Goal: Task Accomplishment & Management: Use online tool/utility

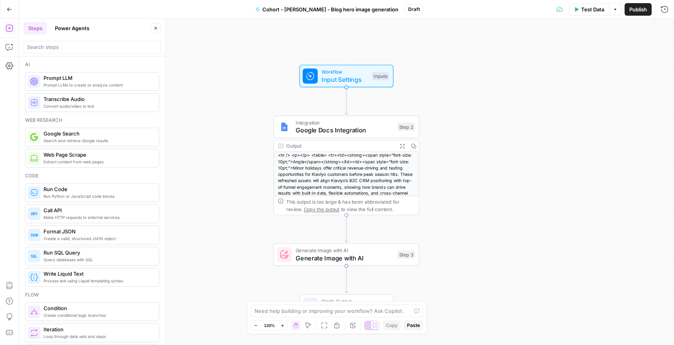
click at [6, 9] on button "Go Back" at bounding box center [9, 9] width 14 height 14
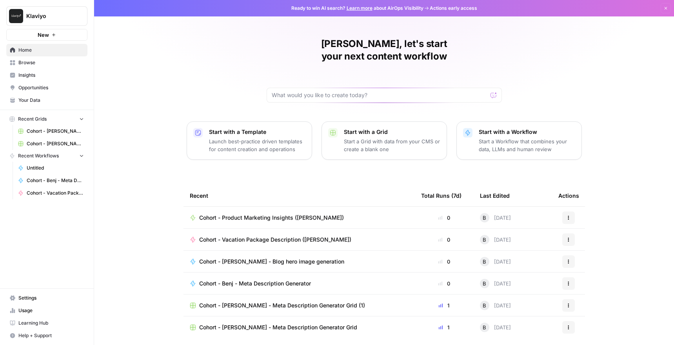
click at [22, 53] on span "Home" at bounding box center [50, 50] width 65 height 7
click at [24, 62] on span "Browse" at bounding box center [50, 62] width 65 height 7
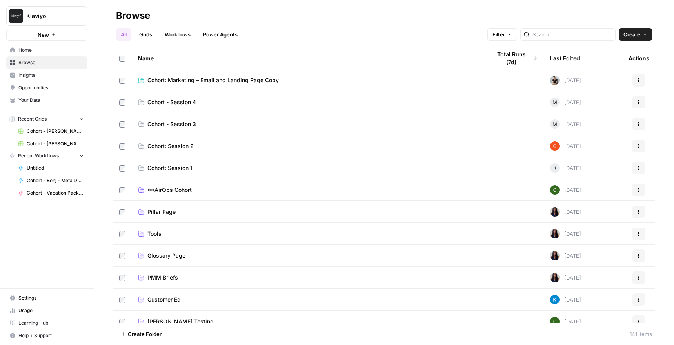
click at [178, 102] on span "Cohort - Session 4" at bounding box center [171, 102] width 49 height 8
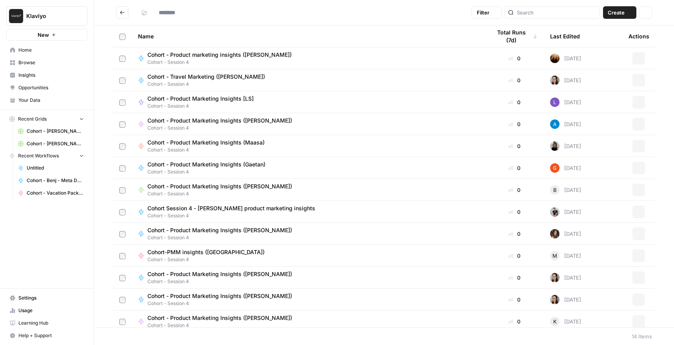
type input "**********"
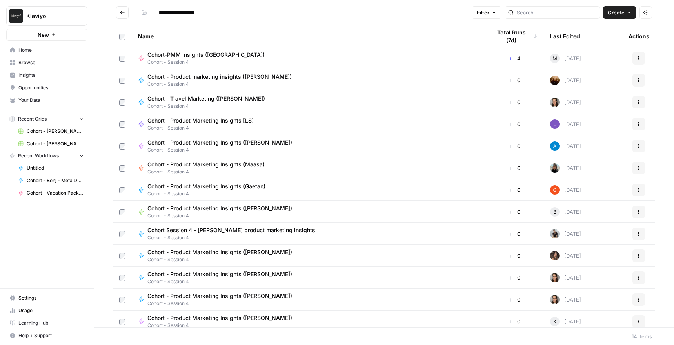
click at [52, 32] on button "New" at bounding box center [46, 35] width 81 height 12
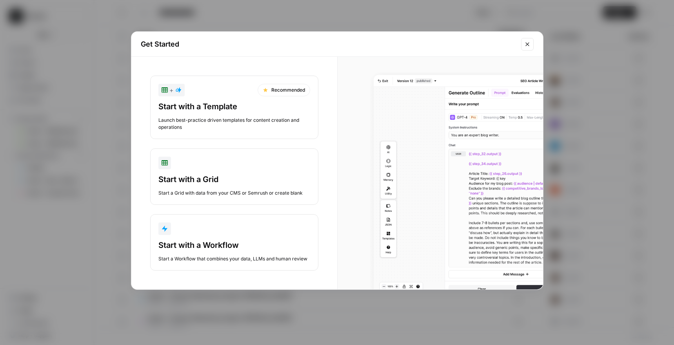
click at [229, 236] on button "Start with a Workflow Start a Workflow that combines your data, LLMs and human …" at bounding box center [234, 242] width 168 height 56
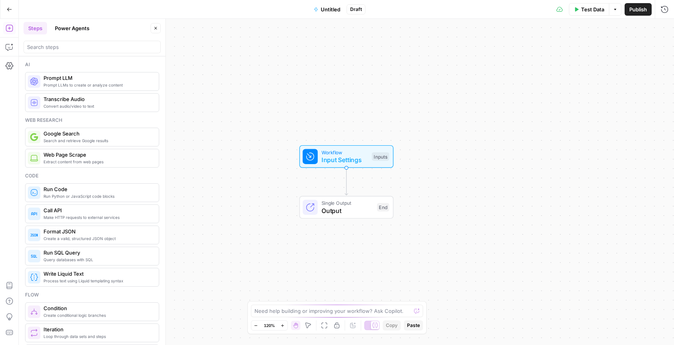
click at [327, 12] on span "Untitled" at bounding box center [331, 9] width 20 height 8
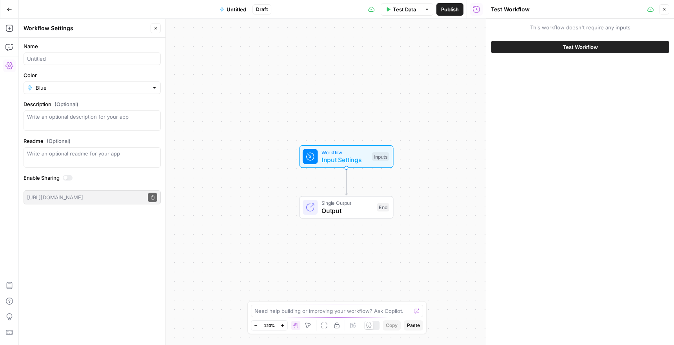
click at [665, 9] on icon "button" at bounding box center [664, 9] width 5 height 5
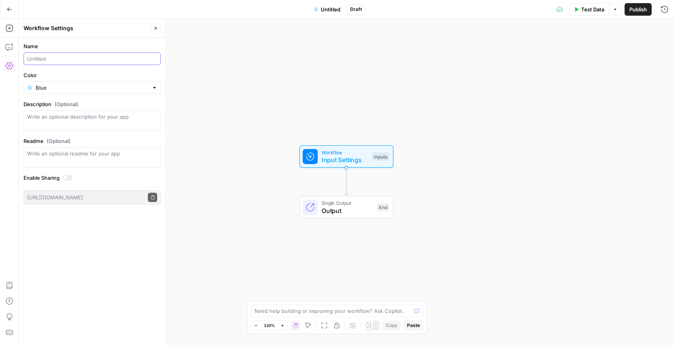
click at [55, 56] on input "Name" at bounding box center [92, 59] width 130 height 8
type input "Cohort - Marketing Email and Landing Page ([PERSON_NAME])"
click at [160, 85] on div "Blue" at bounding box center [92, 88] width 137 height 13
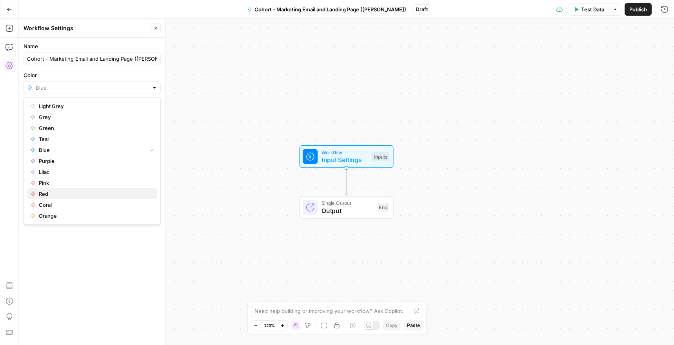
click at [109, 189] on button "Red" at bounding box center [92, 194] width 130 height 11
type input "Red"
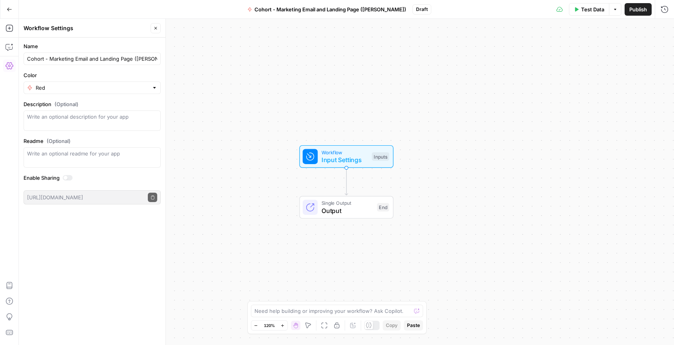
click at [360, 160] on span "Input Settings" at bounding box center [344, 159] width 47 height 9
click at [546, 51] on icon "button" at bounding box center [547, 53] width 5 height 5
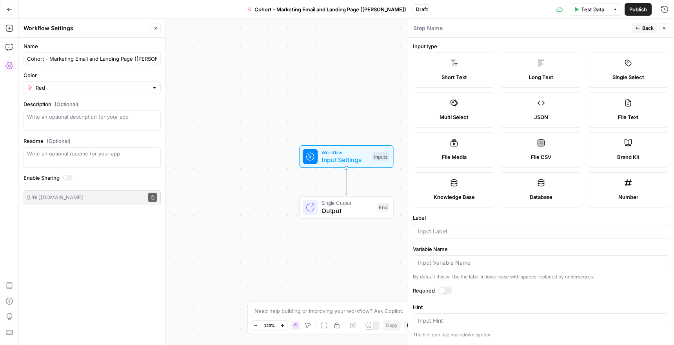
click at [479, 70] on label "Short Text" at bounding box center [454, 70] width 82 height 35
click at [477, 238] on div at bounding box center [541, 231] width 256 height 15
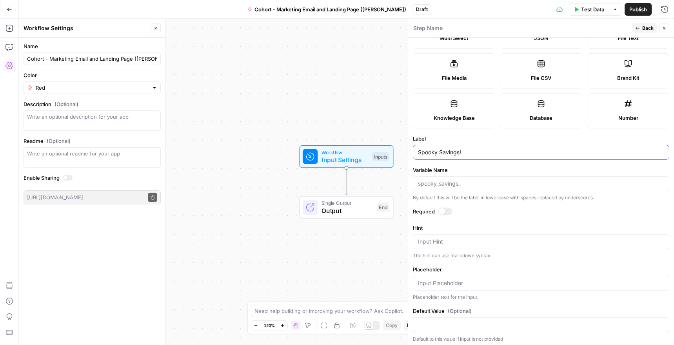
scroll to position [82, 0]
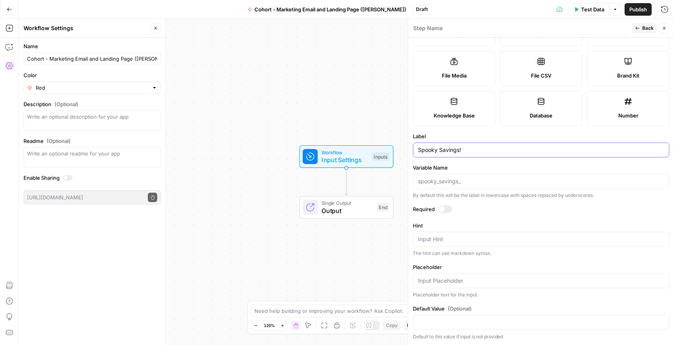
type input "Spooky Savings!"
click at [646, 30] on span "Back" at bounding box center [647, 28] width 11 height 7
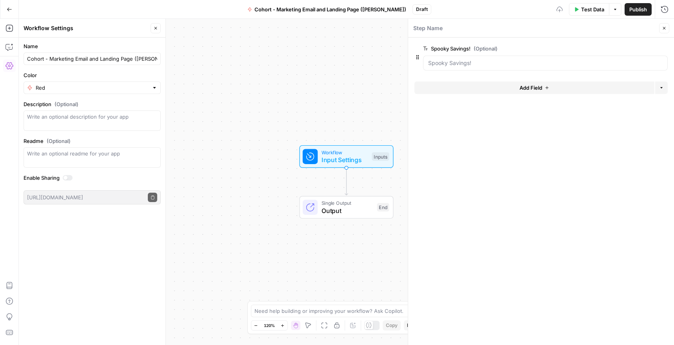
click at [522, 82] on button "Add Field" at bounding box center [534, 88] width 240 height 13
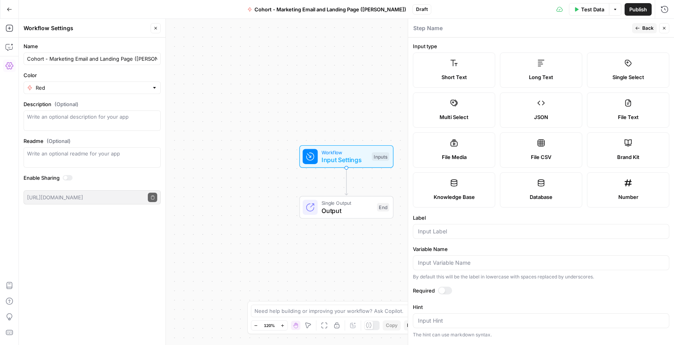
click at [450, 74] on span "Short Text" at bounding box center [453, 77] width 25 height 8
click at [459, 234] on input "Label" at bounding box center [541, 232] width 246 height 8
type input "Parents of children 0 - 12"
click at [644, 28] on span "Back" at bounding box center [647, 28] width 11 height 7
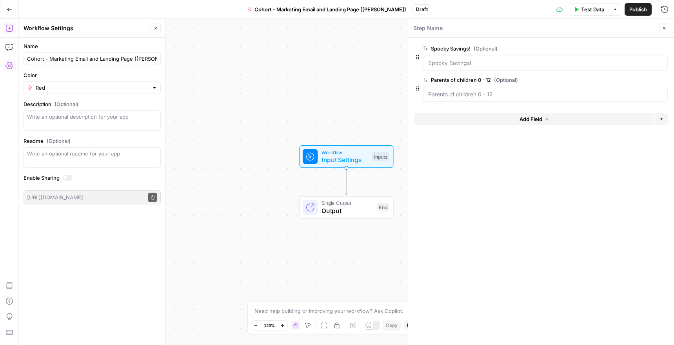
click at [9, 27] on icon "button" at bounding box center [9, 28] width 8 height 8
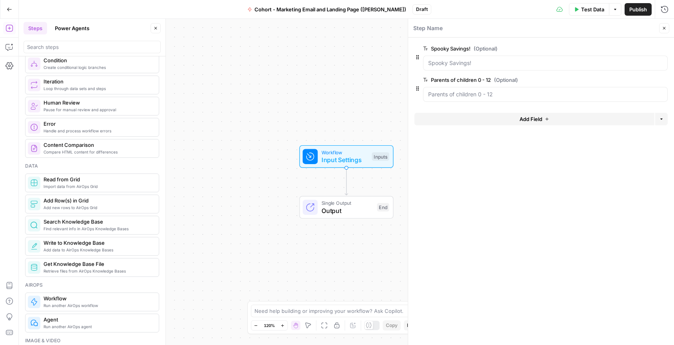
scroll to position [0, 0]
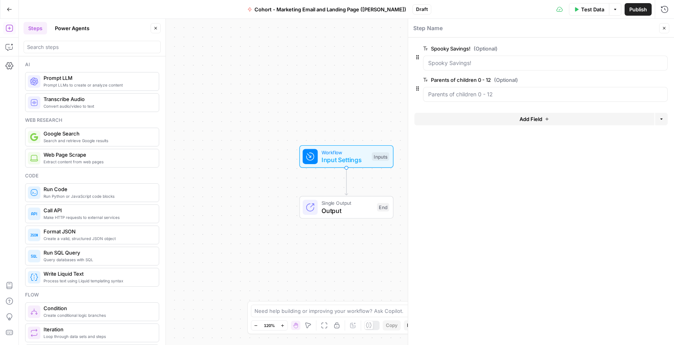
click at [79, 53] on header "Steps Power Agents Close" at bounding box center [92, 38] width 147 height 38
click at [77, 47] on input "search" at bounding box center [92, 47] width 130 height 8
type input "r"
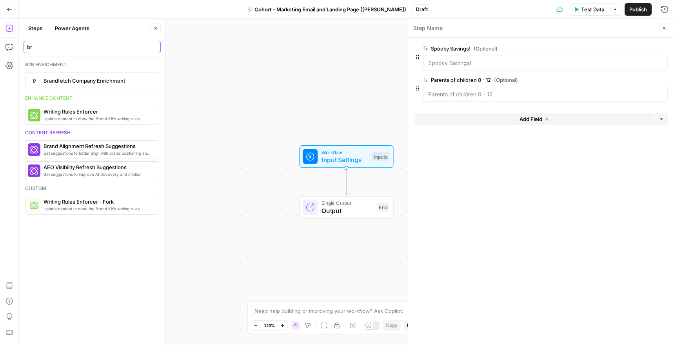
type input "b"
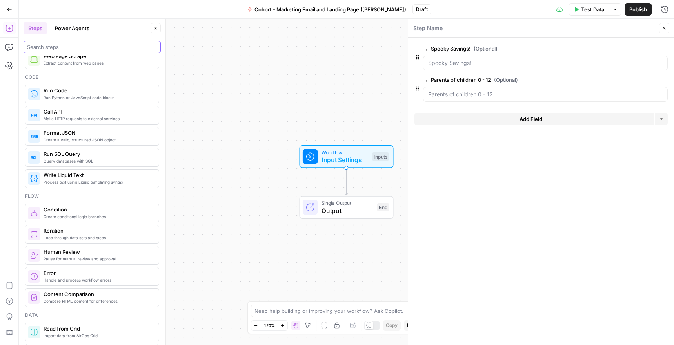
scroll to position [98, 0]
click at [547, 121] on icon "button" at bounding box center [547, 119] width 5 height 5
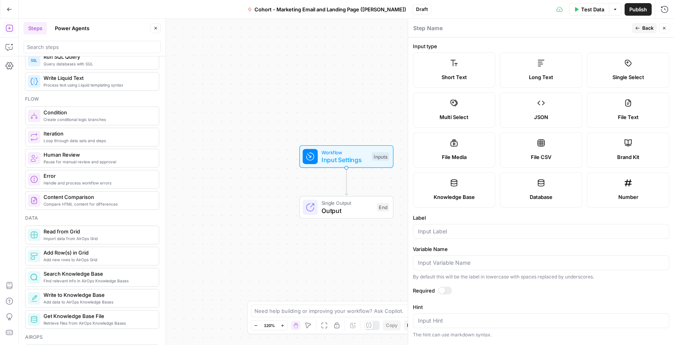
scroll to position [202, 0]
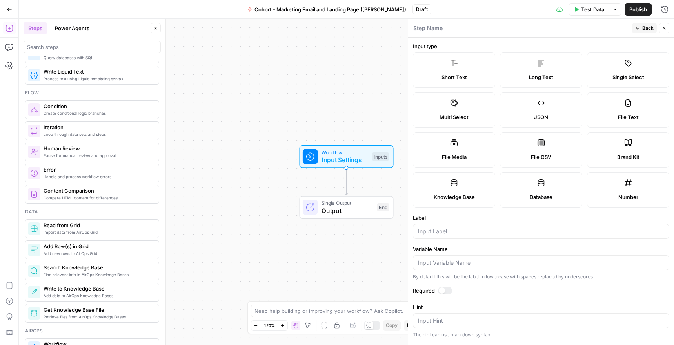
click at [633, 153] on span "Brand Kit" at bounding box center [628, 157] width 22 height 8
click at [634, 162] on label "Brand Kit" at bounding box center [628, 150] width 82 height 35
type input "Brand Kit"
type input "brand_kit"
click at [637, 28] on icon "button" at bounding box center [638, 28] width 4 height 3
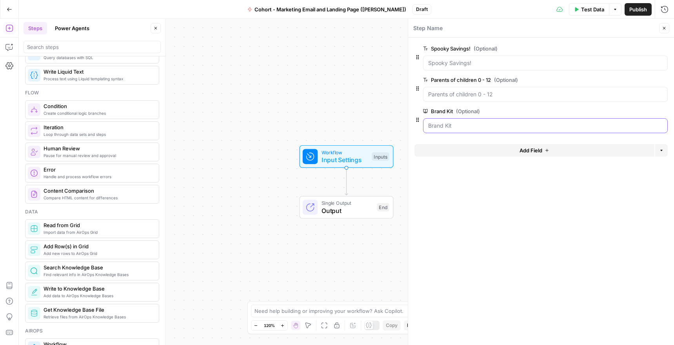
click at [518, 123] on Kit "Brand Kit (Optional)" at bounding box center [545, 126] width 234 height 8
click at [496, 123] on Kit "Brand Kit (Optional)" at bounding box center [545, 126] width 234 height 8
click at [637, 110] on span "edit field" at bounding box center [638, 111] width 17 height 6
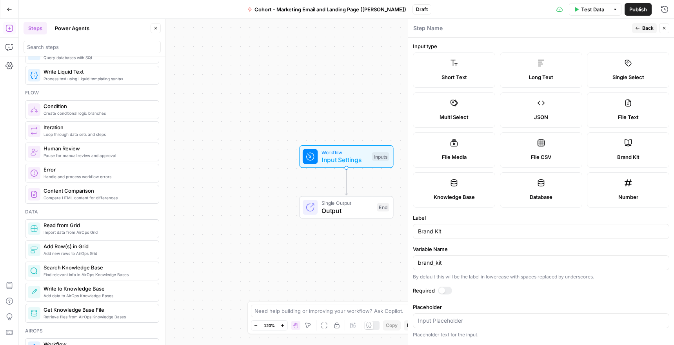
click at [491, 248] on label "Variable Name" at bounding box center [541, 249] width 256 height 8
click at [491, 259] on input "brand_kit" at bounding box center [541, 263] width 246 height 8
click at [487, 268] on div "brand_kit" at bounding box center [541, 263] width 256 height 15
click at [449, 290] on div at bounding box center [445, 291] width 14 height 8
click at [447, 292] on div at bounding box center [448, 291] width 6 height 6
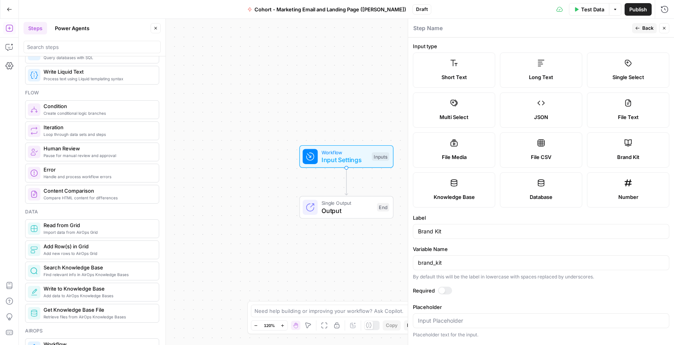
click at [638, 148] on label "Brand Kit" at bounding box center [628, 150] width 82 height 35
click at [633, 31] on button "Back" at bounding box center [644, 28] width 25 height 10
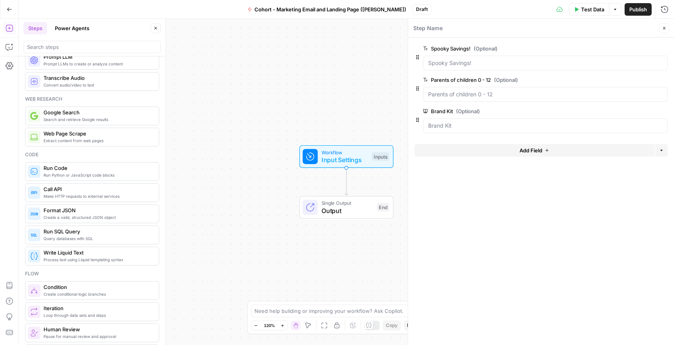
scroll to position [0, 0]
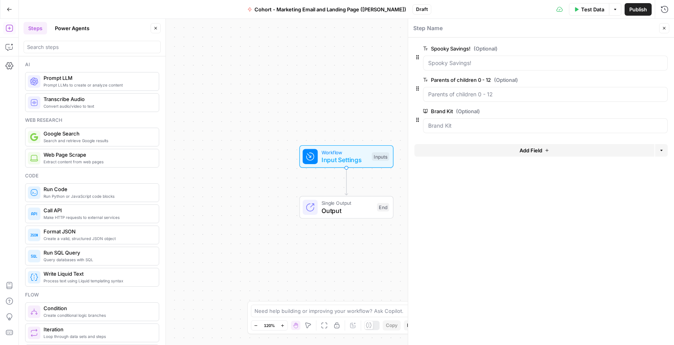
drag, startPoint x: 51, startPoint y: 88, endPoint x: 81, endPoint y: 91, distance: 29.9
click at [51, 88] on span "Prompt LLMs to create or analyze content" at bounding box center [98, 85] width 109 height 6
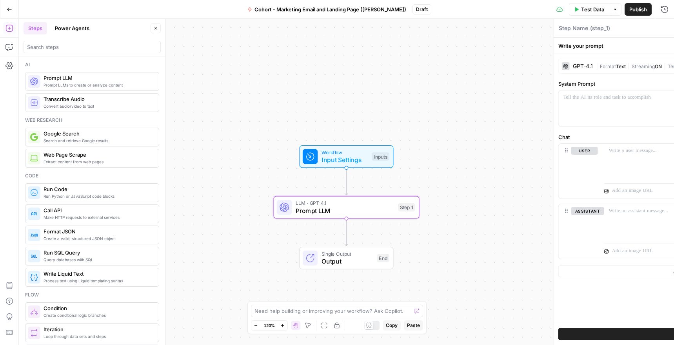
type textarea "Prompt LLM"
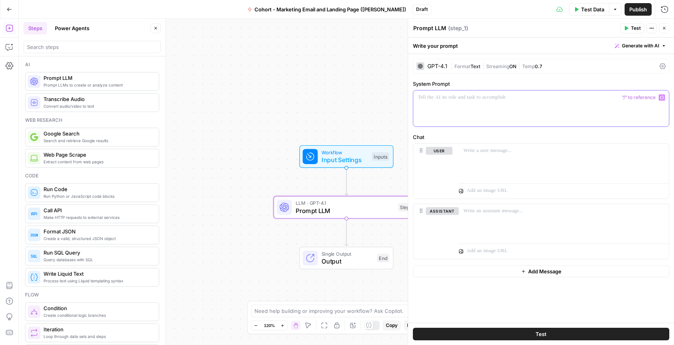
click at [466, 98] on p at bounding box center [541, 98] width 246 height 8
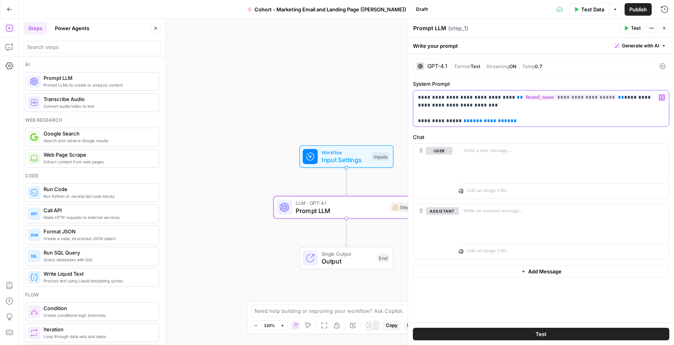
click at [536, 98] on span "**********" at bounding box center [570, 97] width 94 height 7
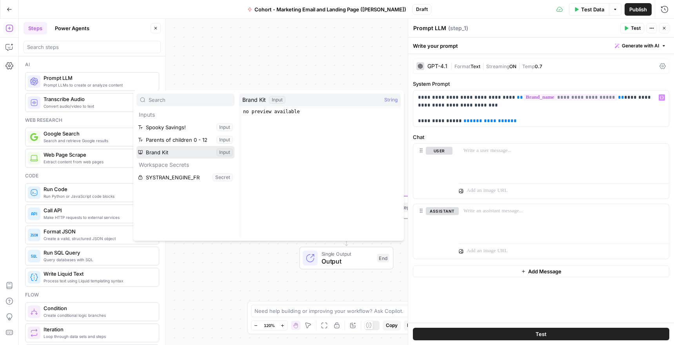
click at [161, 153] on button "Select variable Brand Kit" at bounding box center [185, 152] width 98 height 13
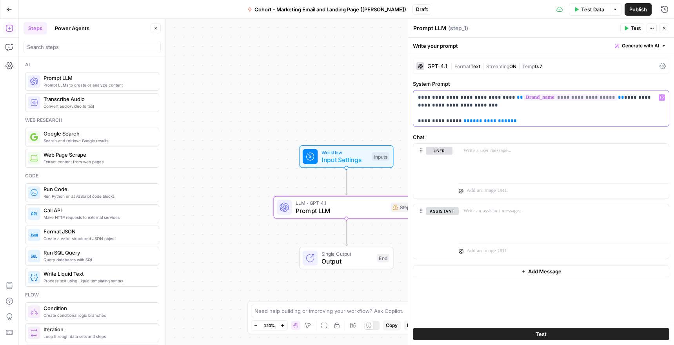
click at [512, 173] on p "**********" at bounding box center [541, 149] width 246 height 110
click at [485, 118] on span "**********" at bounding box center [490, 120] width 41 height 5
click at [485, 121] on span "**********" at bounding box center [490, 120] width 41 height 5
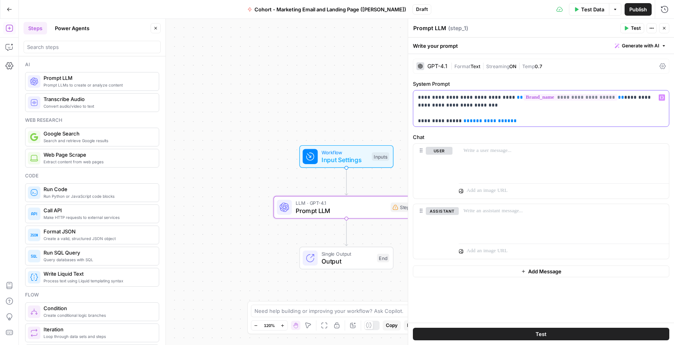
click at [485, 121] on span "**********" at bounding box center [490, 120] width 41 height 5
click at [484, 131] on span "**********" at bounding box center [493, 128] width 44 height 5
click at [481, 120] on span "**********" at bounding box center [490, 120] width 41 height 5
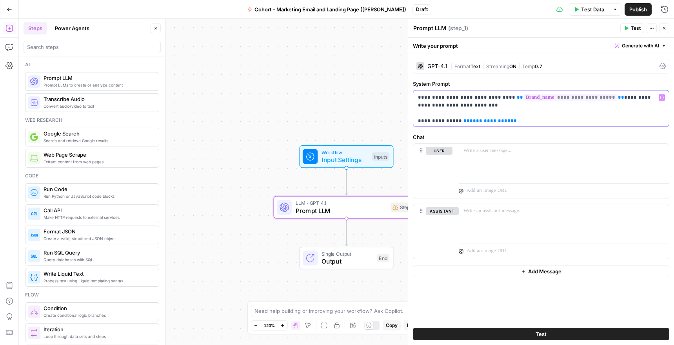
click at [481, 120] on span "**********" at bounding box center [490, 120] width 41 height 5
drag, startPoint x: 463, startPoint y: 121, endPoint x: 518, endPoint y: 120, distance: 54.9
click at [518, 120] on p "**********" at bounding box center [541, 149] width 246 height 110
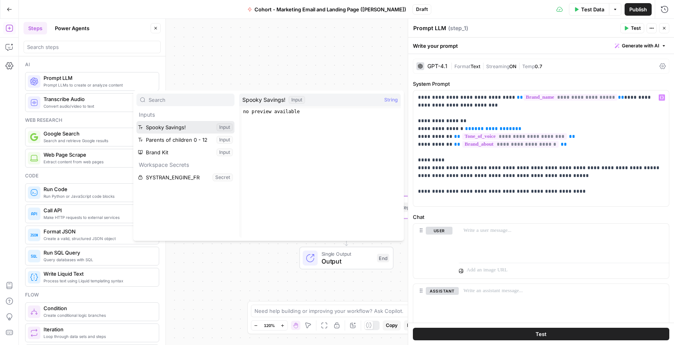
click at [176, 123] on button "Select variable Spooky Savings!" at bounding box center [185, 127] width 98 height 13
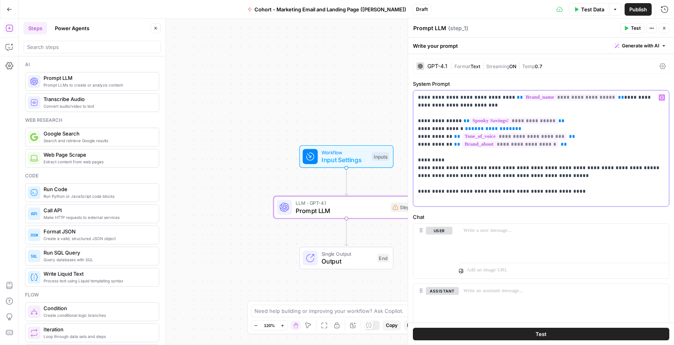
drag, startPoint x: 512, startPoint y: 129, endPoint x: 461, endPoint y: 129, distance: 51.8
click at [461, 129] on p "**********" at bounding box center [541, 149] width 246 height 110
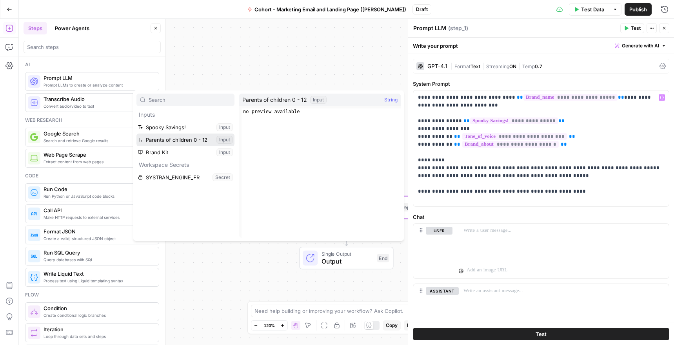
click at [191, 137] on button "Select variable Parents of children 0 - 12" at bounding box center [185, 140] width 98 height 13
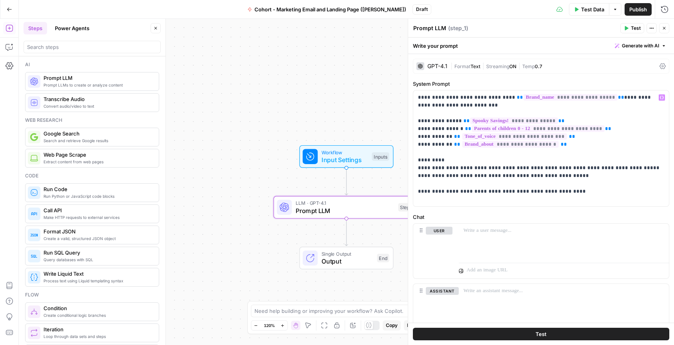
click at [431, 67] on div "GPT-4.1" at bounding box center [437, 66] width 20 height 5
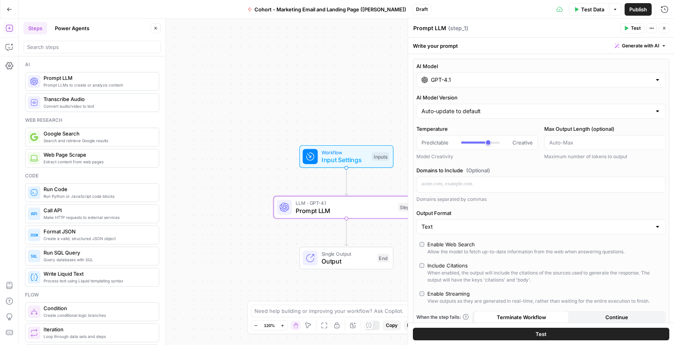
click at [492, 86] on div "GPT-4.1" at bounding box center [540, 80] width 249 height 15
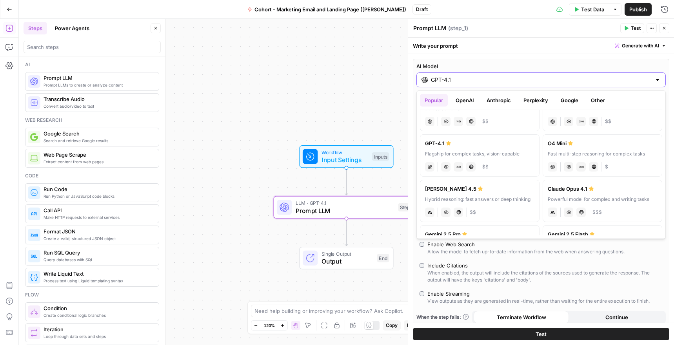
scroll to position [39, 0]
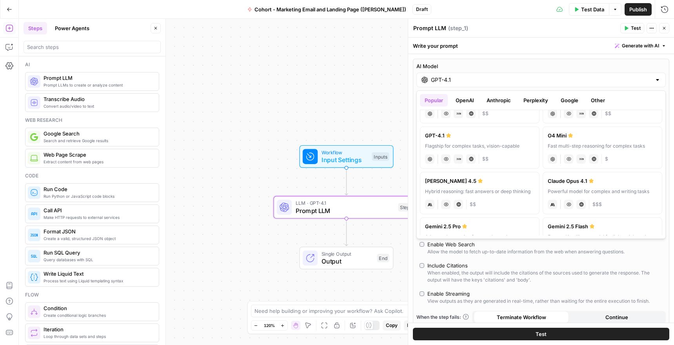
click at [506, 180] on div "[PERSON_NAME] 4.5" at bounding box center [479, 181] width 109 height 8
type input "[PERSON_NAME] 4.5"
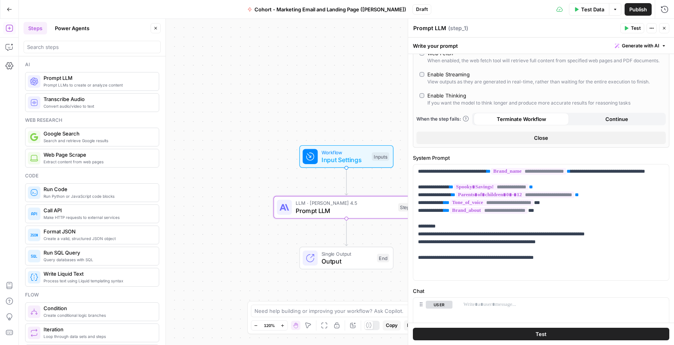
scroll to position [249, 0]
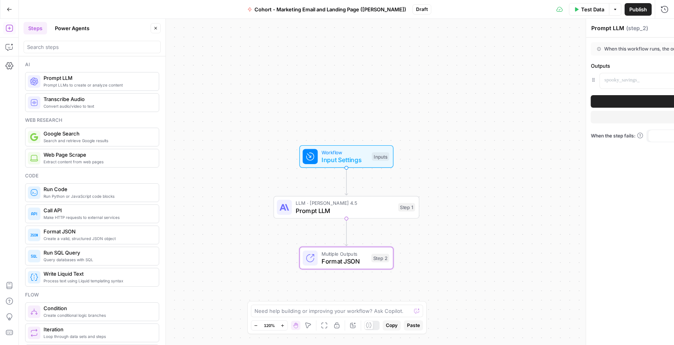
type textarea "Format JSON"
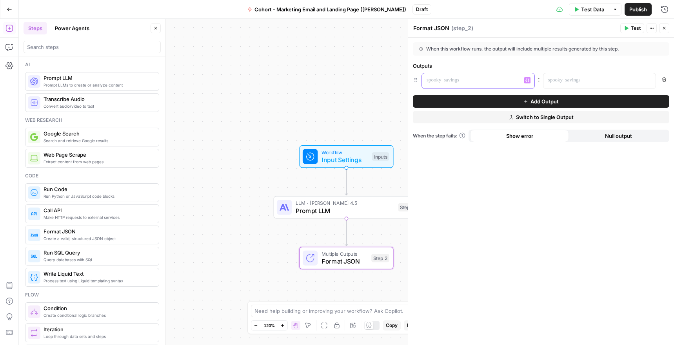
click at [451, 81] on p at bounding box center [472, 80] width 91 height 8
click at [539, 105] on span "Add Output" at bounding box center [544, 102] width 28 height 8
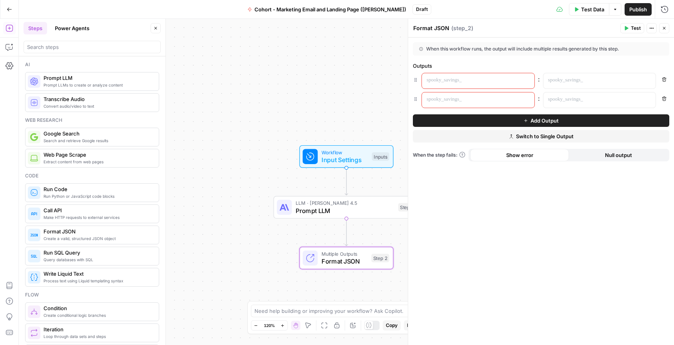
click at [493, 100] on p at bounding box center [472, 100] width 91 height 8
click at [526, 100] on icon "button" at bounding box center [527, 100] width 4 height 4
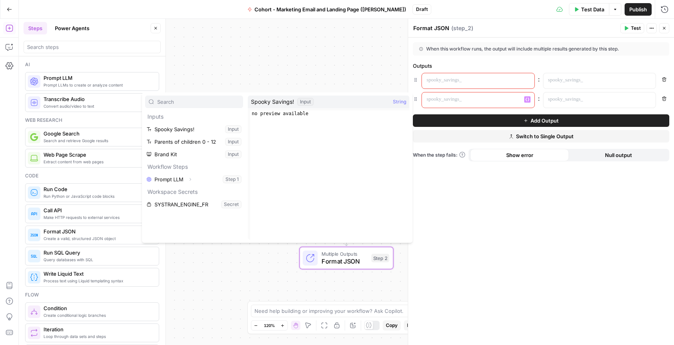
click at [666, 98] on span "Remove" at bounding box center [666, 98] width 0 height 0
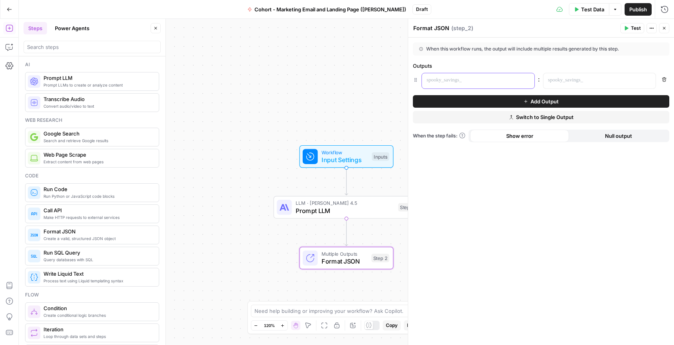
click at [459, 79] on p at bounding box center [472, 80] width 91 height 8
click at [528, 81] on icon "button" at bounding box center [527, 80] width 4 height 4
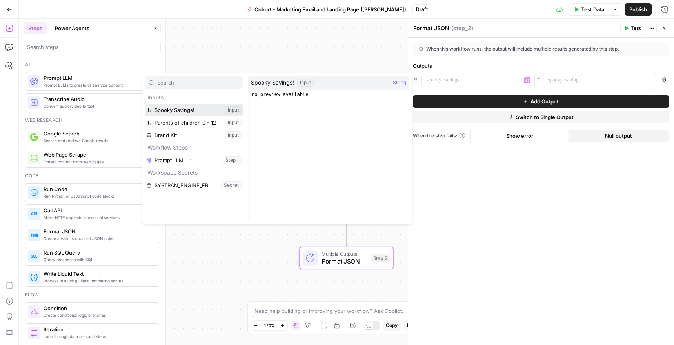
click at [190, 112] on button "Select variable Spooky Savings!" at bounding box center [194, 110] width 98 height 13
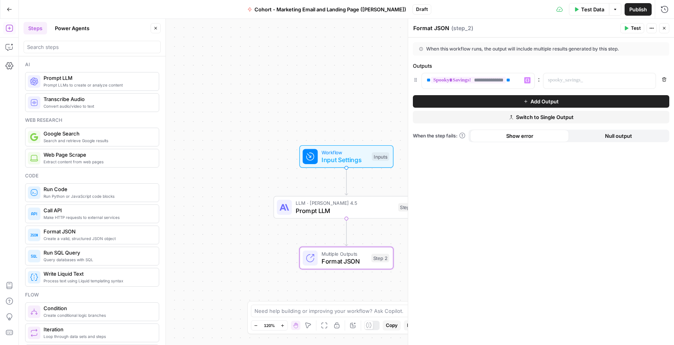
click at [558, 211] on div "**********" at bounding box center [541, 192] width 266 height 308
click at [639, 28] on span "Test" at bounding box center [636, 28] width 10 height 7
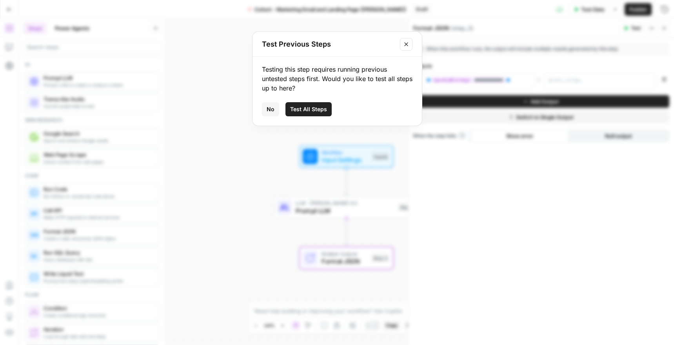
click at [304, 116] on button "Test All Steps" at bounding box center [308, 109] width 46 height 14
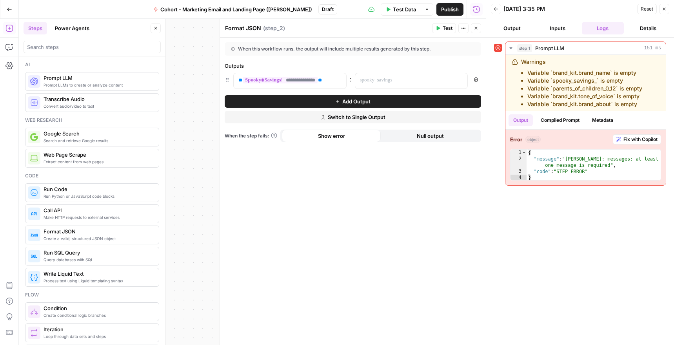
click at [661, 9] on button "Close" at bounding box center [664, 9] width 10 height 10
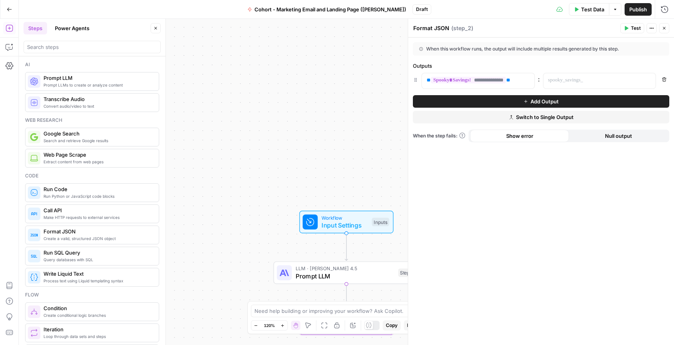
click at [13, 13] on button "Go Back" at bounding box center [9, 9] width 14 height 14
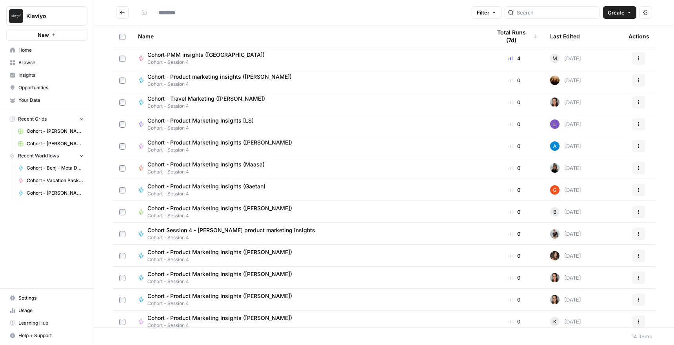
type input "**********"
click at [32, 51] on span "Home" at bounding box center [50, 50] width 65 height 7
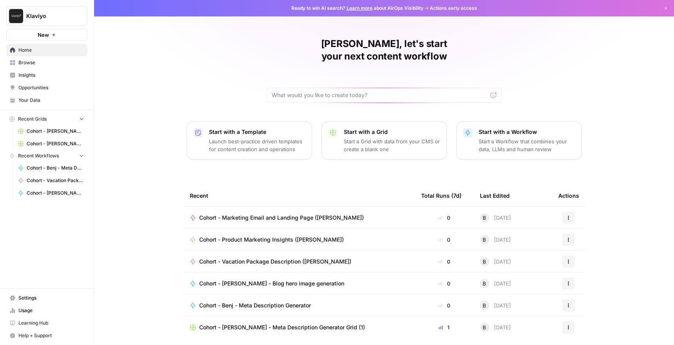
click at [27, 51] on span "Home" at bounding box center [50, 50] width 65 height 7
click at [30, 65] on span "Browse" at bounding box center [50, 62] width 65 height 7
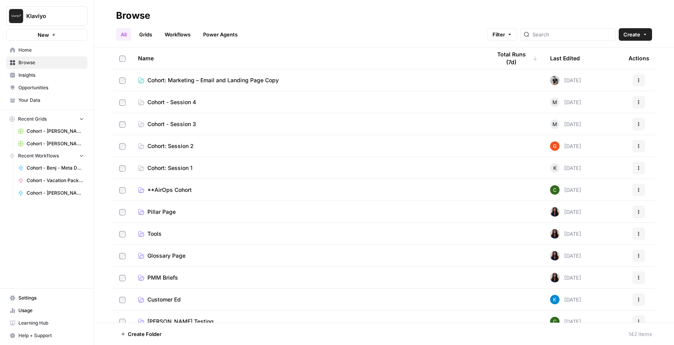
click at [142, 80] on icon at bounding box center [142, 81] width 4 height 3
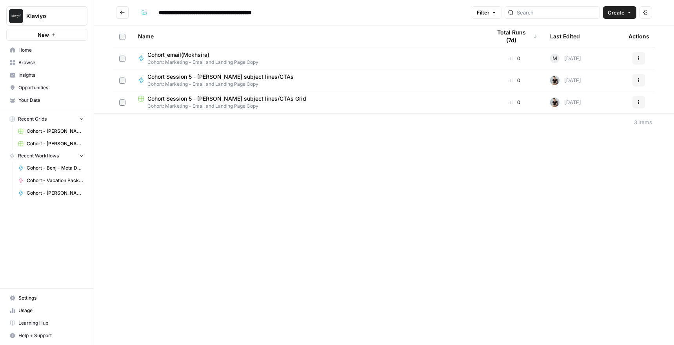
click at [128, 11] on div "Close sidebar" at bounding box center [124, 16] width 43 height 14
click at [125, 13] on button "Go back" at bounding box center [122, 12] width 13 height 13
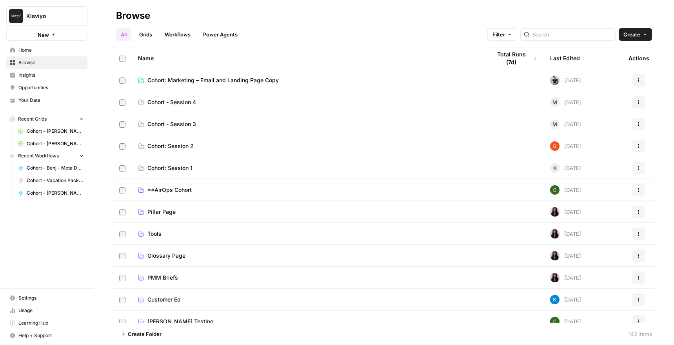
click at [29, 50] on span "Home" at bounding box center [50, 50] width 65 height 7
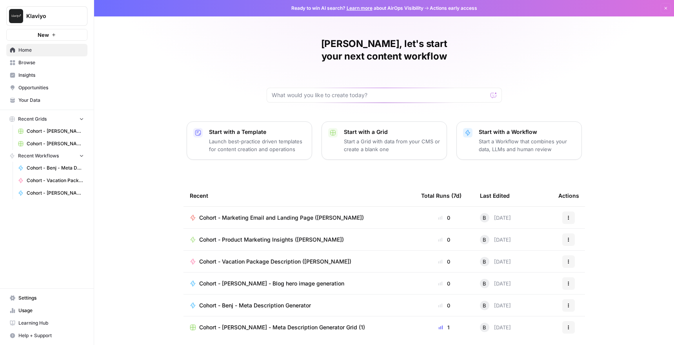
click at [289, 214] on span "Cohort - Marketing Email and Landing Page ([PERSON_NAME])" at bounding box center [281, 218] width 165 height 8
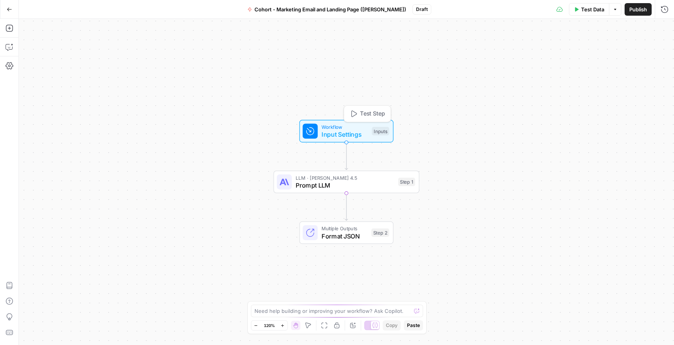
click at [354, 114] on icon "button" at bounding box center [353, 113] width 7 height 7
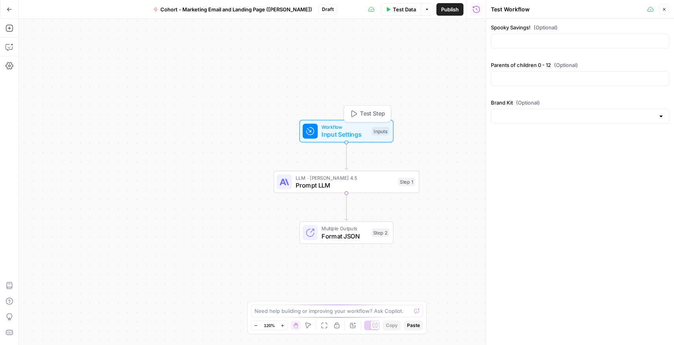
click at [574, 182] on div "Spooky Savings! (Optional) Parents of children 0 - 12 (Optional) Brand Kit (Opt…" at bounding box center [580, 182] width 188 height 327
click at [547, 43] on input "Spooky Savings! (Optional)" at bounding box center [580, 41] width 168 height 8
type input "/"
click at [662, 120] on div at bounding box center [580, 116] width 178 height 15
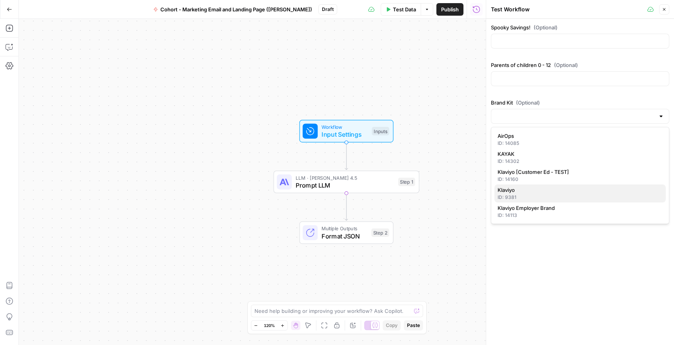
click at [571, 193] on span "Klaviyo" at bounding box center [579, 190] width 162 height 8
type input "Klaviyo"
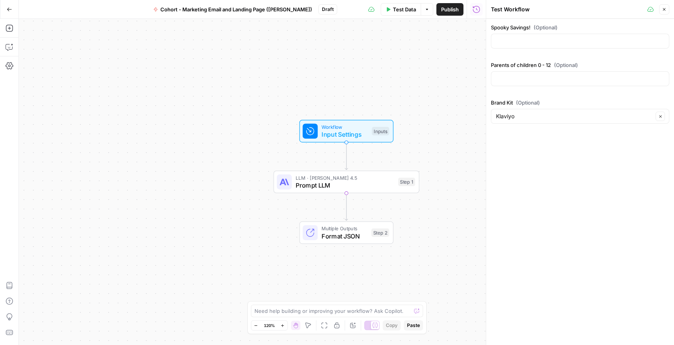
click at [590, 220] on div "Spooky Savings! (Optional) Parents of children 0 - 12 (Optional) Brand Kit (Opt…" at bounding box center [580, 182] width 188 height 327
click at [534, 78] on input "Parents of children 0 - 12 (Optional)" at bounding box center [580, 79] width 168 height 8
click at [574, 166] on div "Spooky Savings! (Optional) Parents of children 0 - 12 (Optional) Brand Kit (Opt…" at bounding box center [580, 182] width 188 height 327
click at [368, 113] on span "Test Step" at bounding box center [372, 114] width 25 height 9
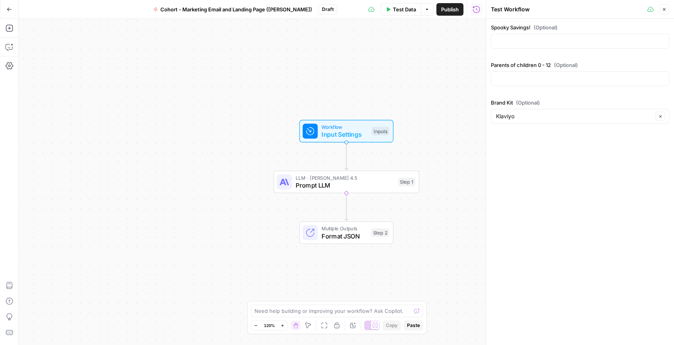
click at [444, 15] on button "Publish" at bounding box center [449, 9] width 27 height 13
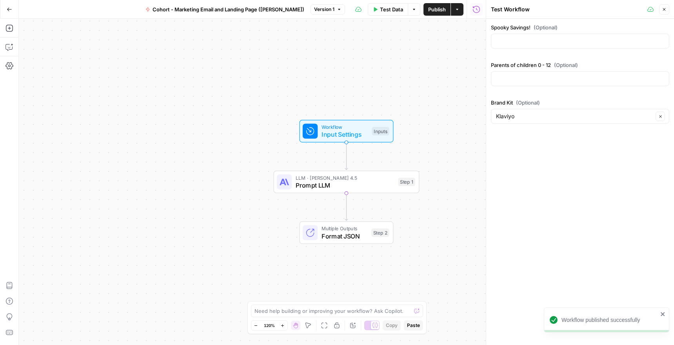
click at [388, 13] on span "Test Data" at bounding box center [391, 9] width 23 height 8
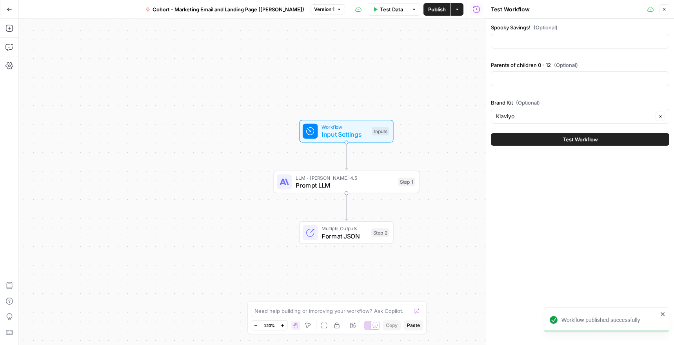
click at [539, 143] on button "Test Workflow" at bounding box center [580, 139] width 178 height 13
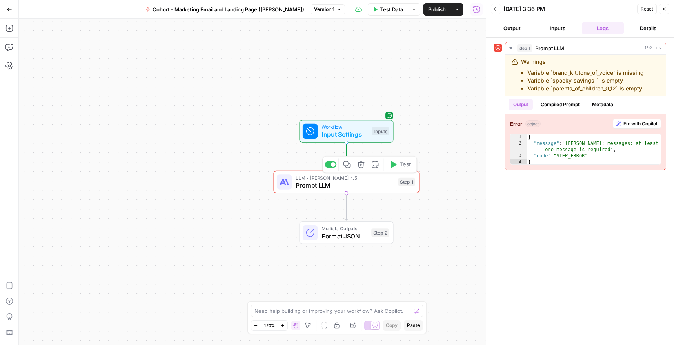
click at [311, 187] on span "Prompt LLM" at bounding box center [345, 185] width 99 height 9
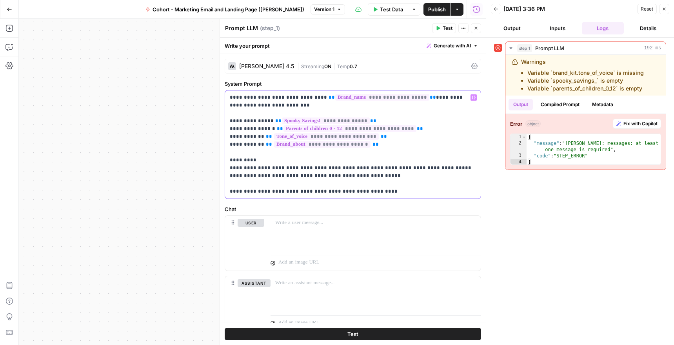
click at [352, 118] on span "**********" at bounding box center [326, 121] width 88 height 7
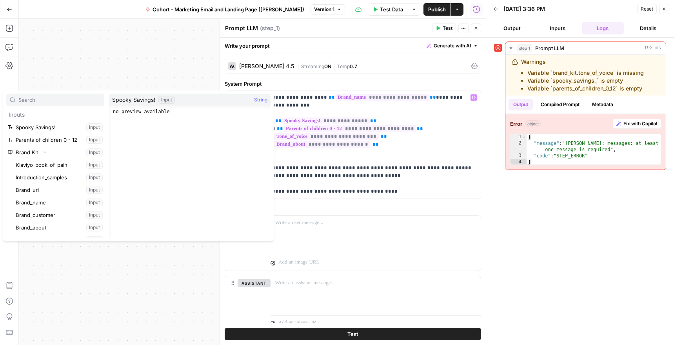
click at [93, 129] on button "Select variable Spooky Savings!" at bounding box center [55, 127] width 98 height 13
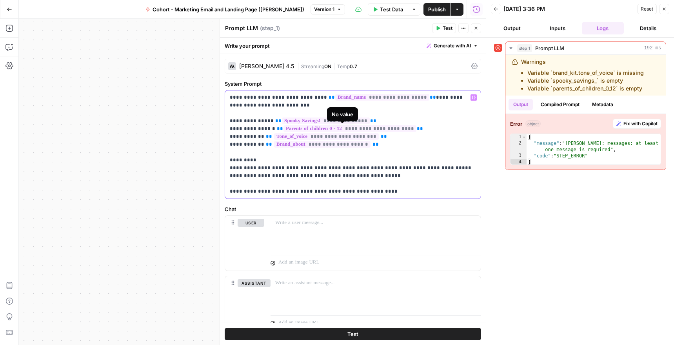
click at [347, 128] on span "**********" at bounding box center [349, 128] width 133 height 7
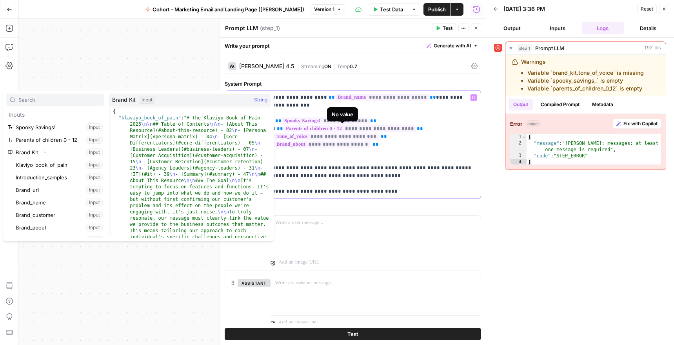
click at [408, 162] on p "**********" at bounding box center [353, 145] width 246 height 102
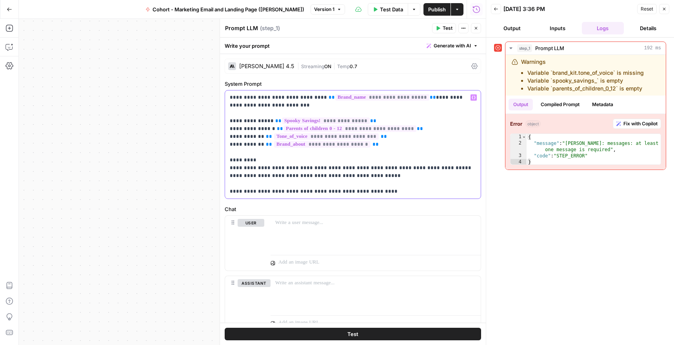
click at [278, 136] on span "**********" at bounding box center [326, 136] width 105 height 7
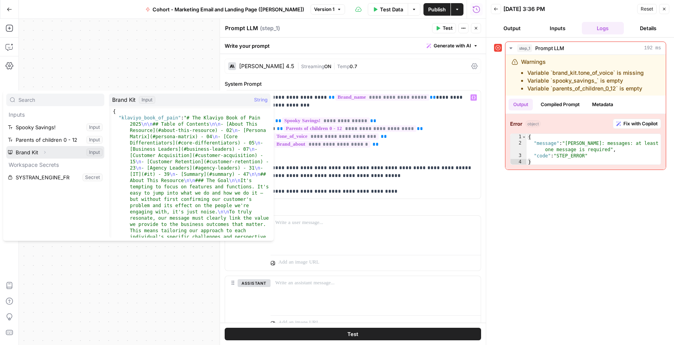
click at [47, 153] on icon "button" at bounding box center [44, 152] width 5 height 5
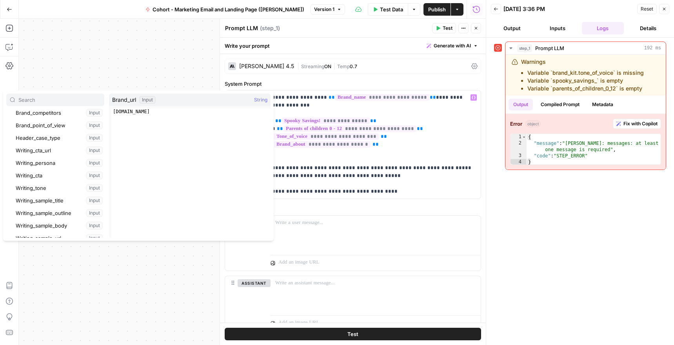
scroll to position [134, 0]
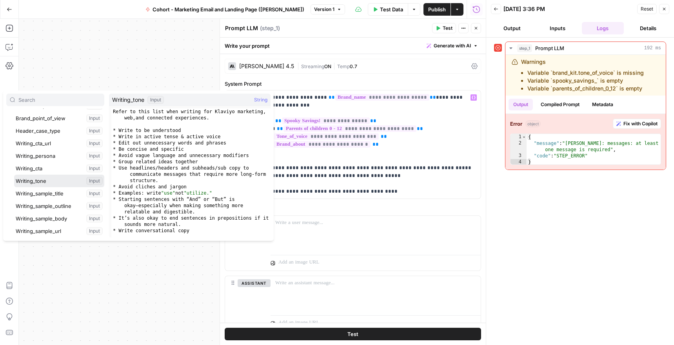
click at [49, 182] on button "Select variable Writing_tone" at bounding box center [59, 181] width 90 height 13
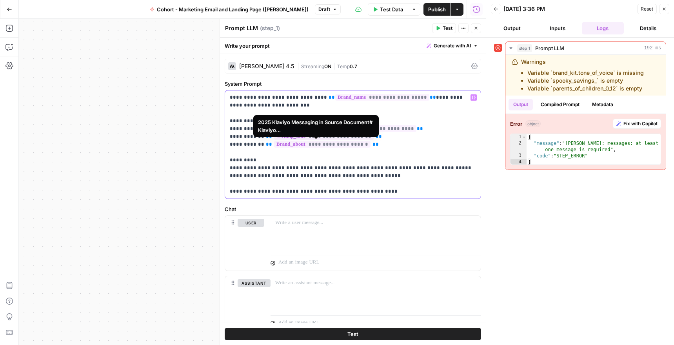
click at [296, 145] on span "**********" at bounding box center [322, 144] width 96 height 7
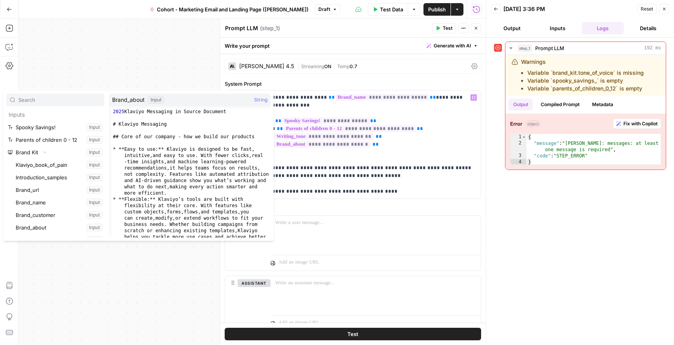
click at [49, 227] on button "Select variable Brand_about" at bounding box center [59, 228] width 90 height 13
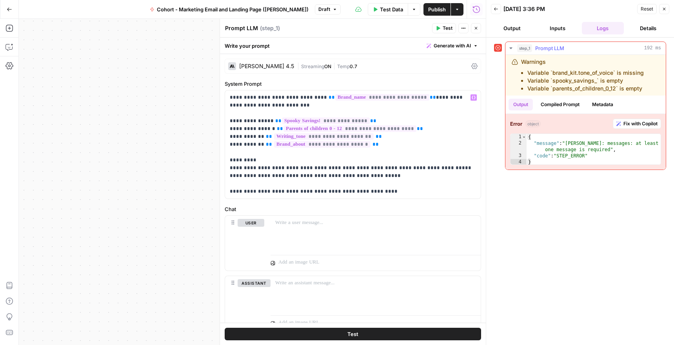
click at [641, 123] on span "Fix with Copilot" at bounding box center [640, 123] width 34 height 7
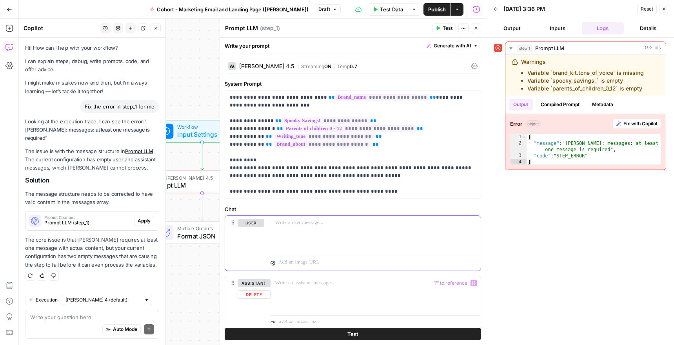
click at [338, 240] on div at bounding box center [376, 234] width 210 height 36
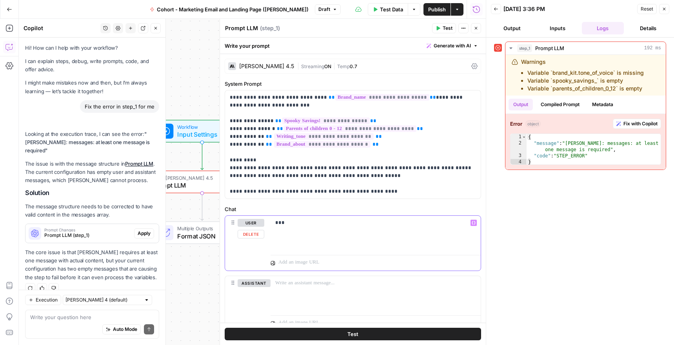
scroll to position [11, 0]
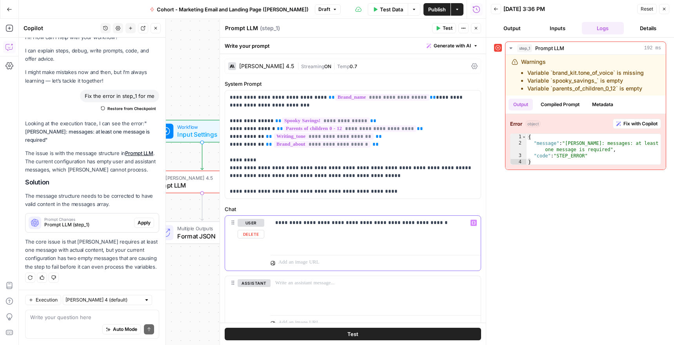
click at [356, 226] on p "**********" at bounding box center [375, 223] width 201 height 8
click at [360, 222] on p "**********" at bounding box center [375, 223] width 201 height 8
click at [458, 225] on p "**********" at bounding box center [375, 227] width 201 height 16
click at [446, 225] on p "**********" at bounding box center [375, 227] width 201 height 16
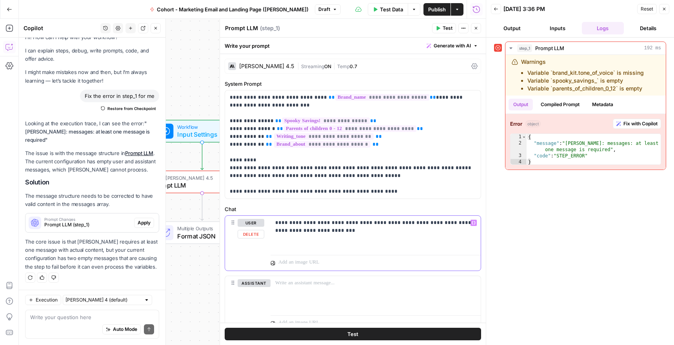
click at [448, 223] on p "**********" at bounding box center [375, 227] width 201 height 16
click at [278, 233] on p "**********" at bounding box center [375, 227] width 201 height 16
click at [360, 225] on p "**********" at bounding box center [375, 227] width 201 height 16
click at [352, 227] on p "**********" at bounding box center [375, 227] width 201 height 16
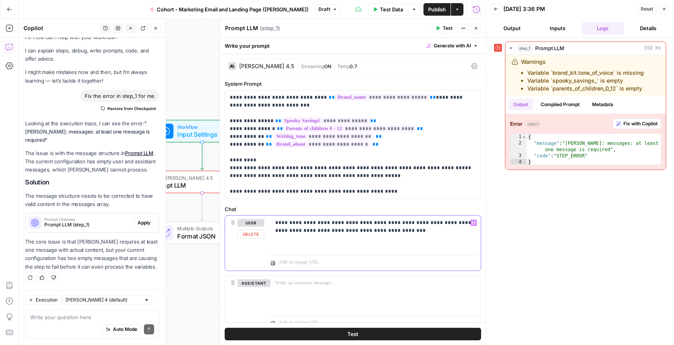
click at [282, 231] on p "**********" at bounding box center [375, 227] width 201 height 16
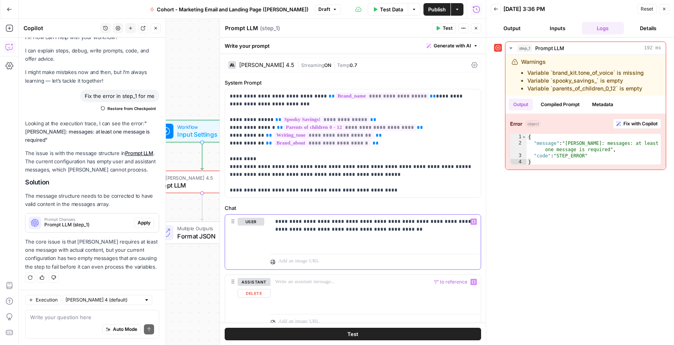
scroll to position [2, 0]
click at [394, 332] on button "Test" at bounding box center [353, 334] width 256 height 13
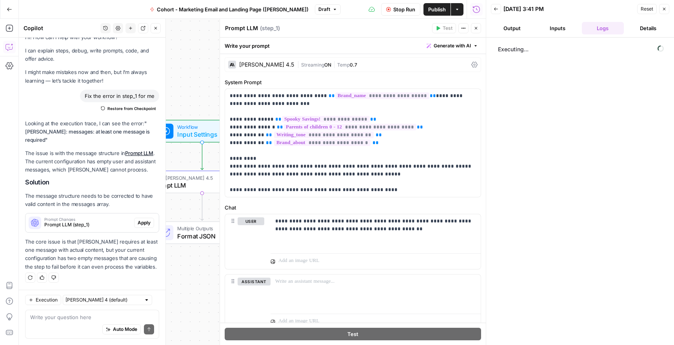
click at [505, 28] on button "Output" at bounding box center [512, 28] width 42 height 13
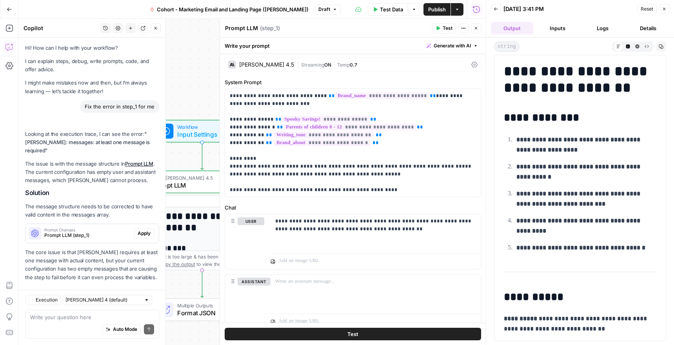
scroll to position [11, 0]
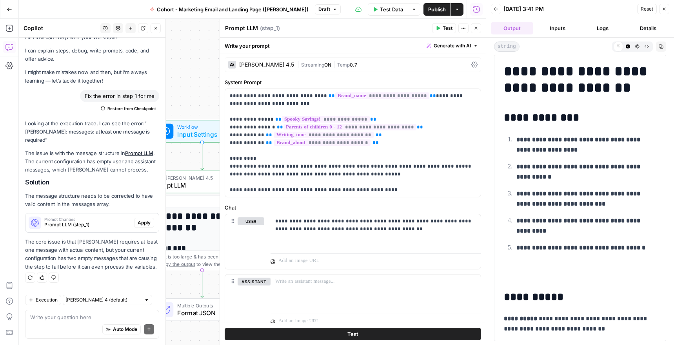
click at [602, 29] on button "Logs" at bounding box center [603, 28] width 42 height 13
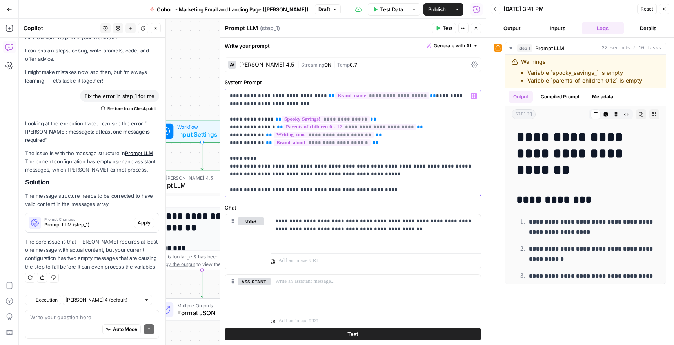
drag, startPoint x: 327, startPoint y: 122, endPoint x: 369, endPoint y: 121, distance: 42.0
click at [369, 121] on p "**********" at bounding box center [353, 143] width 246 height 102
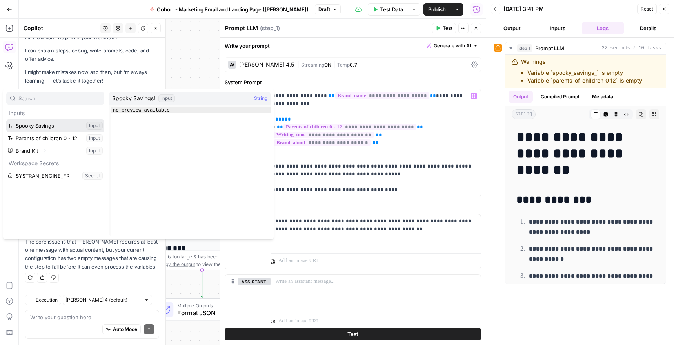
click at [48, 121] on button "Select variable Spooky Savings!" at bounding box center [55, 126] width 98 height 13
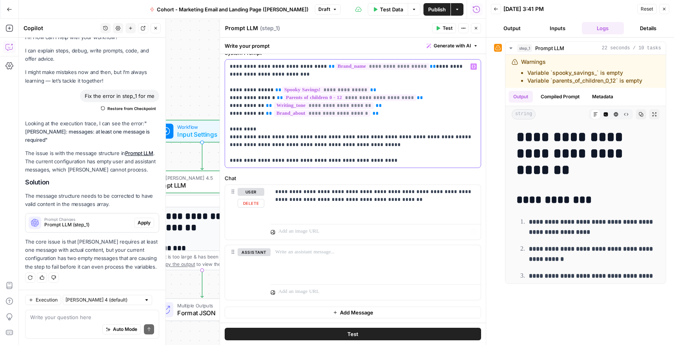
scroll to position [31, 0]
click at [637, 31] on button "Details" at bounding box center [648, 28] width 42 height 13
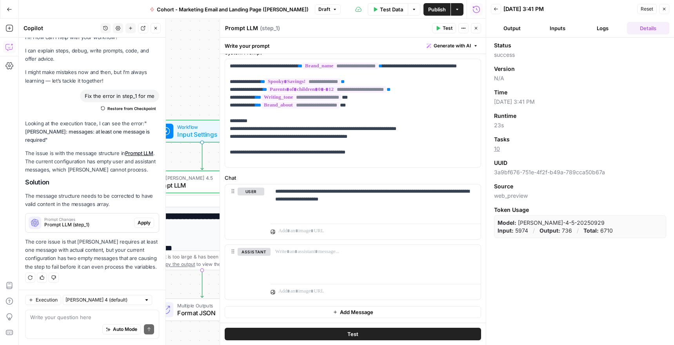
click at [608, 29] on button "Logs" at bounding box center [603, 28] width 42 height 13
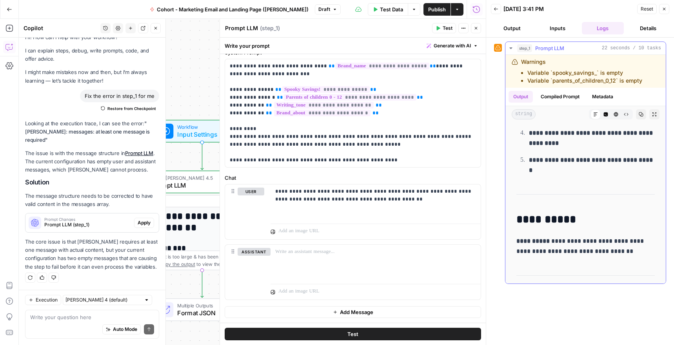
scroll to position [0, 0]
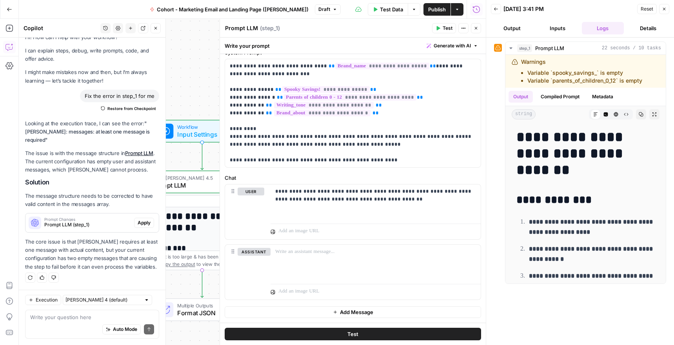
click at [553, 31] on button "Inputs" at bounding box center [557, 28] width 42 height 13
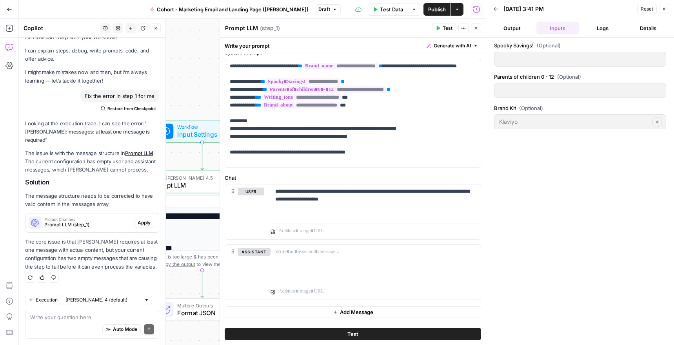
click at [580, 101] on div "Spooky Savings! (Optional) Parents of children 0 - 12 (Optional) Brand Kit (Opt…" at bounding box center [580, 192] width 172 height 300
click at [518, 30] on button "Output" at bounding box center [512, 28] width 42 height 13
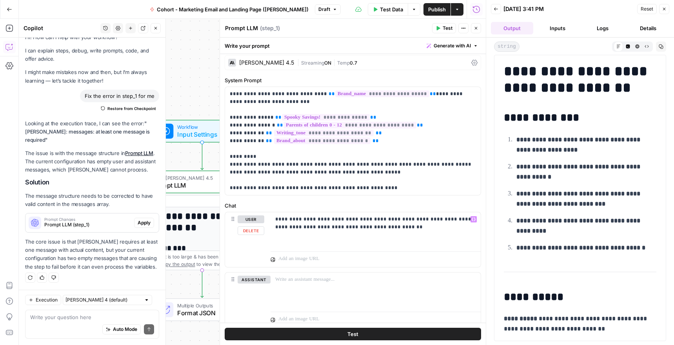
scroll to position [4, 0]
click at [197, 91] on div "**********" at bounding box center [252, 182] width 467 height 327
click at [476, 29] on icon "button" at bounding box center [476, 28] width 5 height 5
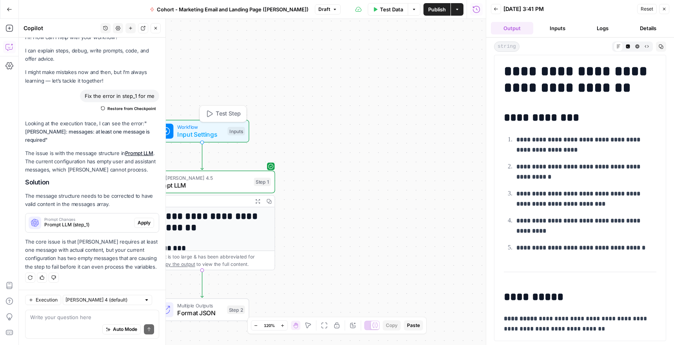
click at [190, 131] on span "Input Settings" at bounding box center [200, 134] width 47 height 9
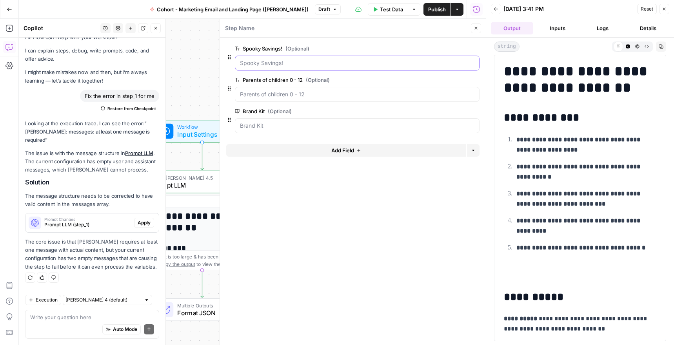
click at [268, 61] on Savings\! "Spooky Savings! (Optional)" at bounding box center [357, 63] width 234 height 8
click at [332, 55] on div "Spooky Savings! (Optional) edit field Delete group" at bounding box center [357, 57] width 245 height 27
click at [329, 62] on Savings\! "Spooky Savings! (Optional)" at bounding box center [357, 63] width 234 height 8
click at [361, 258] on form "Spooky Savings! (Optional) edit field Delete group Parents of children 0 - 12 (…" at bounding box center [353, 192] width 266 height 308
click at [474, 28] on icon "button" at bounding box center [476, 28] width 5 height 5
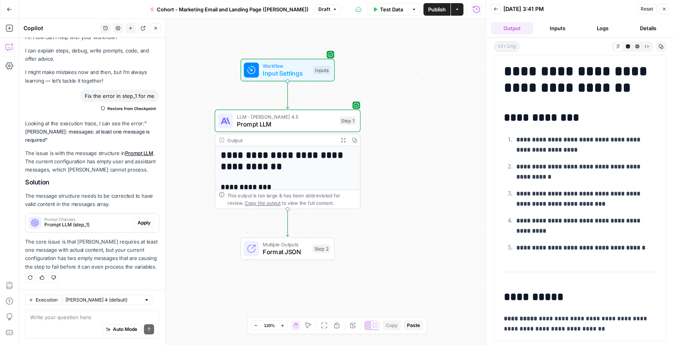
drag, startPoint x: 283, startPoint y: 104, endPoint x: 358, endPoint y: 45, distance: 95.5
click at [358, 45] on div "**********" at bounding box center [252, 182] width 467 height 327
click at [283, 254] on span "Format JSON" at bounding box center [286, 251] width 46 height 9
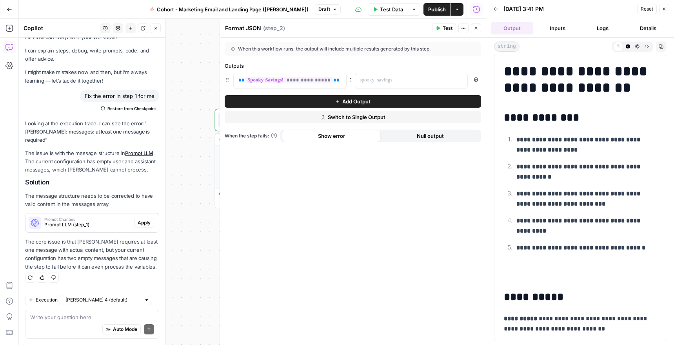
click at [445, 28] on span "Test" at bounding box center [448, 28] width 10 height 7
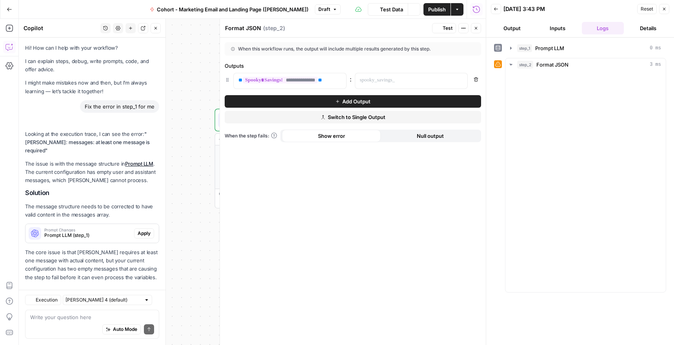
scroll to position [11, 0]
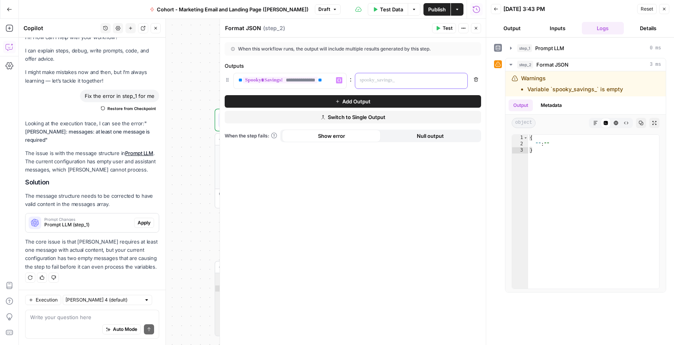
click at [372, 80] on p at bounding box center [405, 80] width 91 height 8
click at [440, 33] on header "Format JSON Format JSON ( step_2 ) Test Actions Close" at bounding box center [353, 28] width 266 height 19
click at [441, 28] on button "Test" at bounding box center [444, 28] width 24 height 10
click at [62, 314] on textarea at bounding box center [92, 318] width 124 height 8
click at [361, 103] on span "Add Output" at bounding box center [356, 102] width 28 height 8
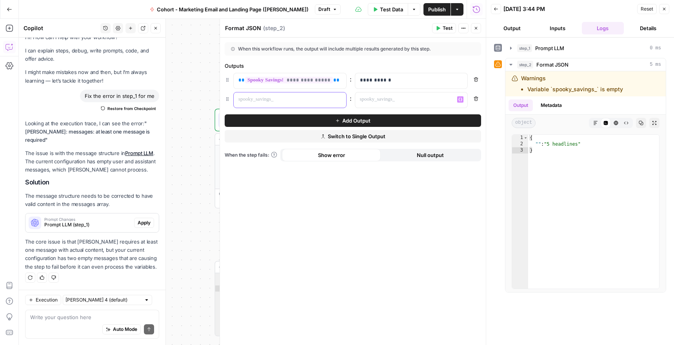
click at [311, 104] on div at bounding box center [284, 100] width 100 height 15
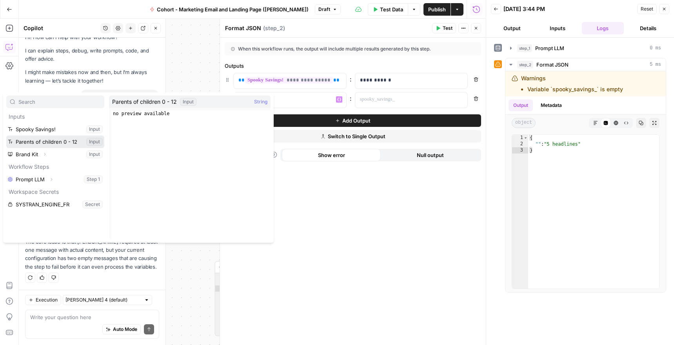
click at [55, 142] on button "Select variable Parents of children 0 - 12" at bounding box center [55, 142] width 98 height 13
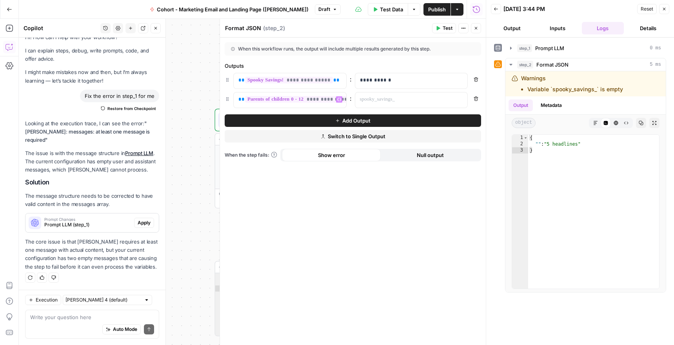
click at [444, 29] on span "Test" at bounding box center [448, 28] width 10 height 7
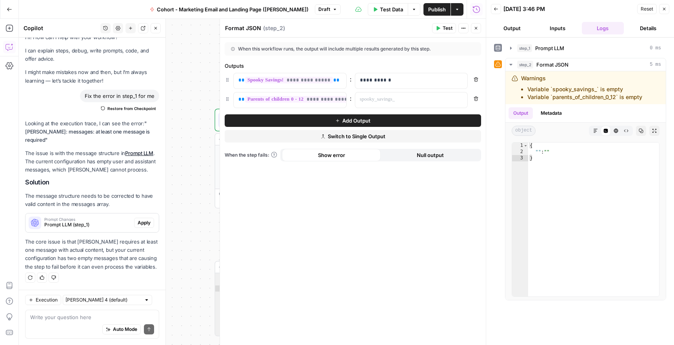
click at [477, 102] on button "Remove" at bounding box center [476, 99] width 10 height 10
